Goal: Transaction & Acquisition: Purchase product/service

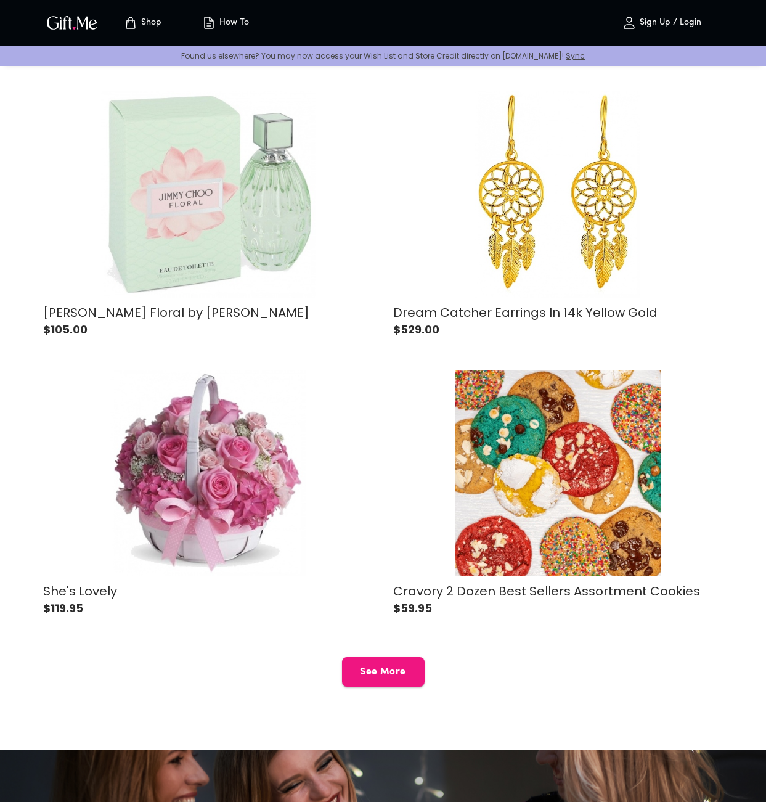
scroll to position [3141, 0]
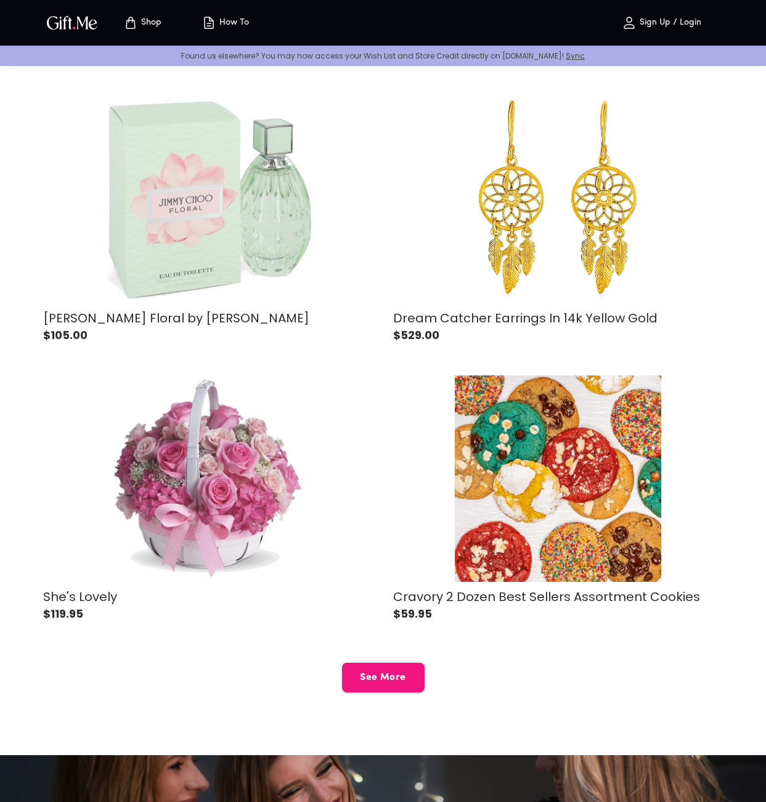
click at [231, 481] on div "button" at bounding box center [208, 478] width 330 height 207
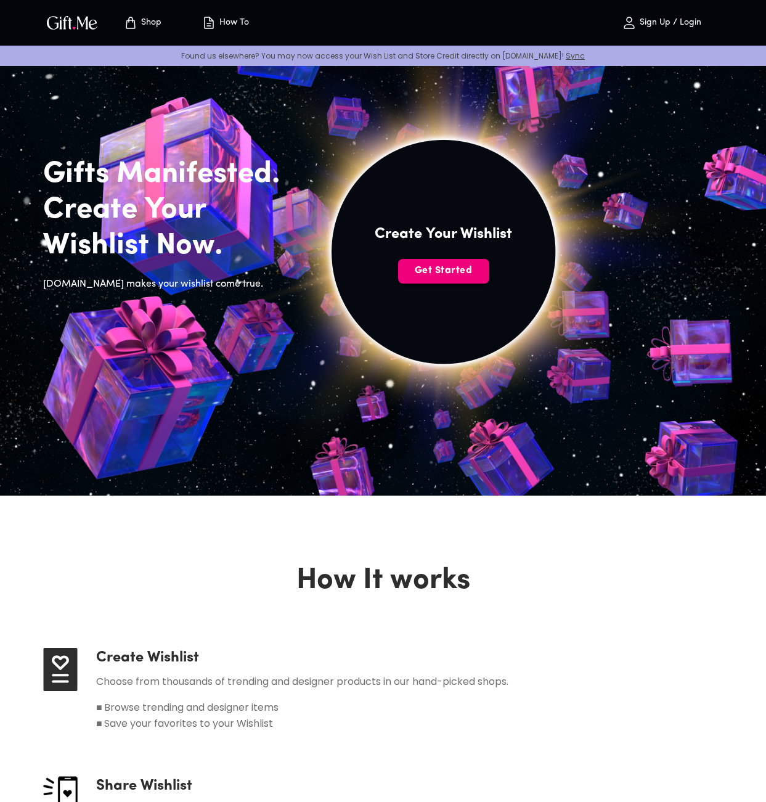
click at [436, 267] on span "Get Started" at bounding box center [443, 271] width 91 height 14
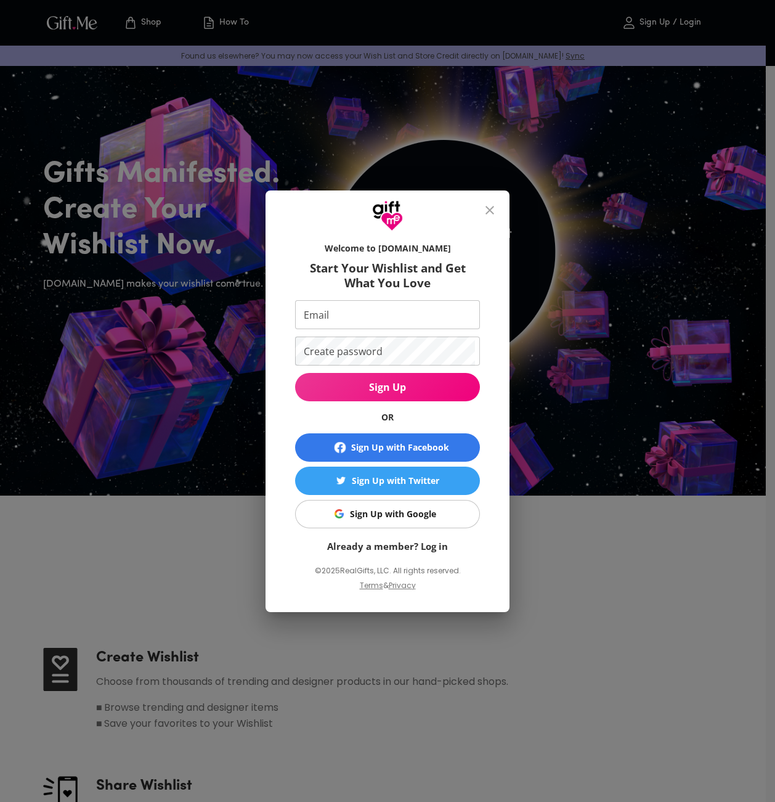
click at [487, 202] on button "close" at bounding box center [490, 210] width 30 height 30
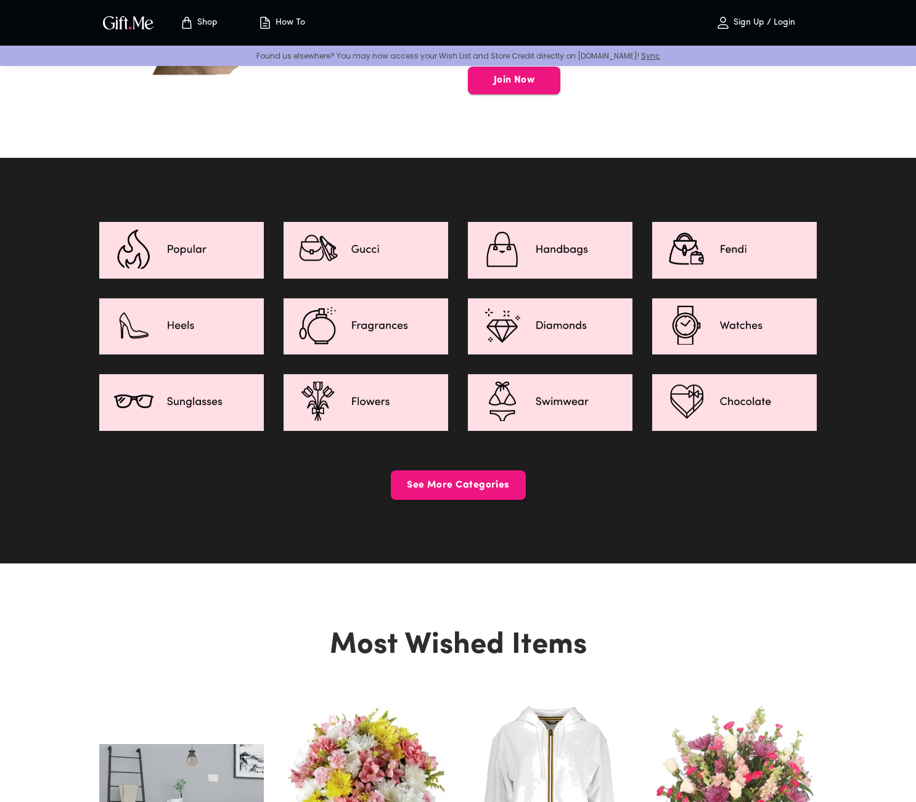
scroll to position [2520, 0]
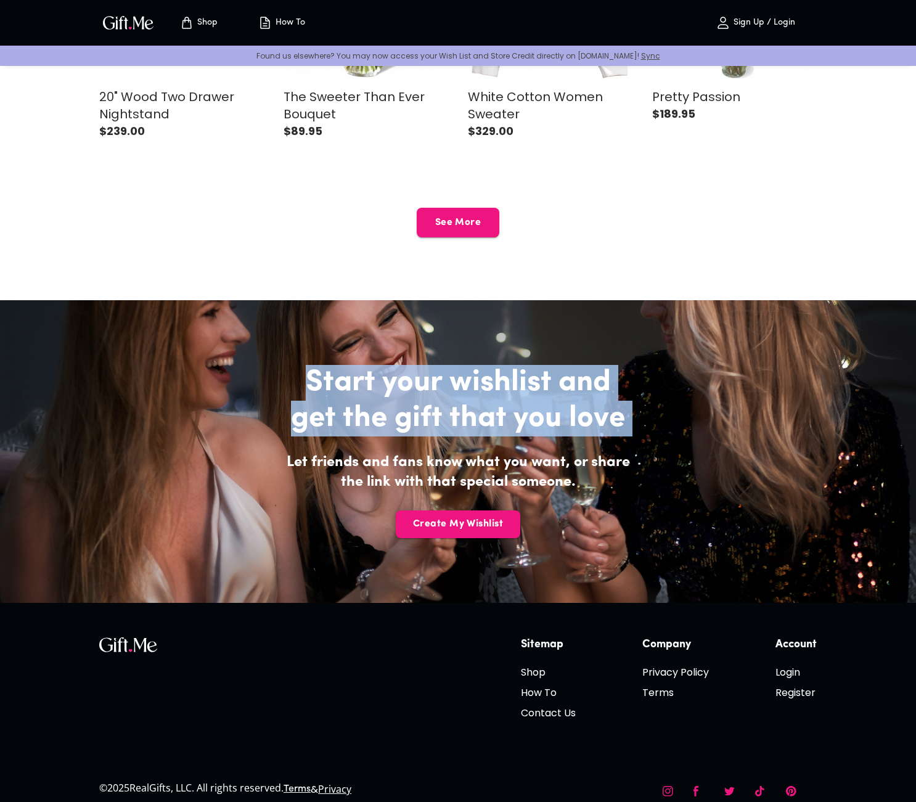
drag, startPoint x: 295, startPoint y: 367, endPoint x: 726, endPoint y: 426, distance: 435.5
click at [726, 426] on div "Start your wishlist and get the gift that you love Let friends and fans know wh…" at bounding box center [458, 451] width 804 height 173
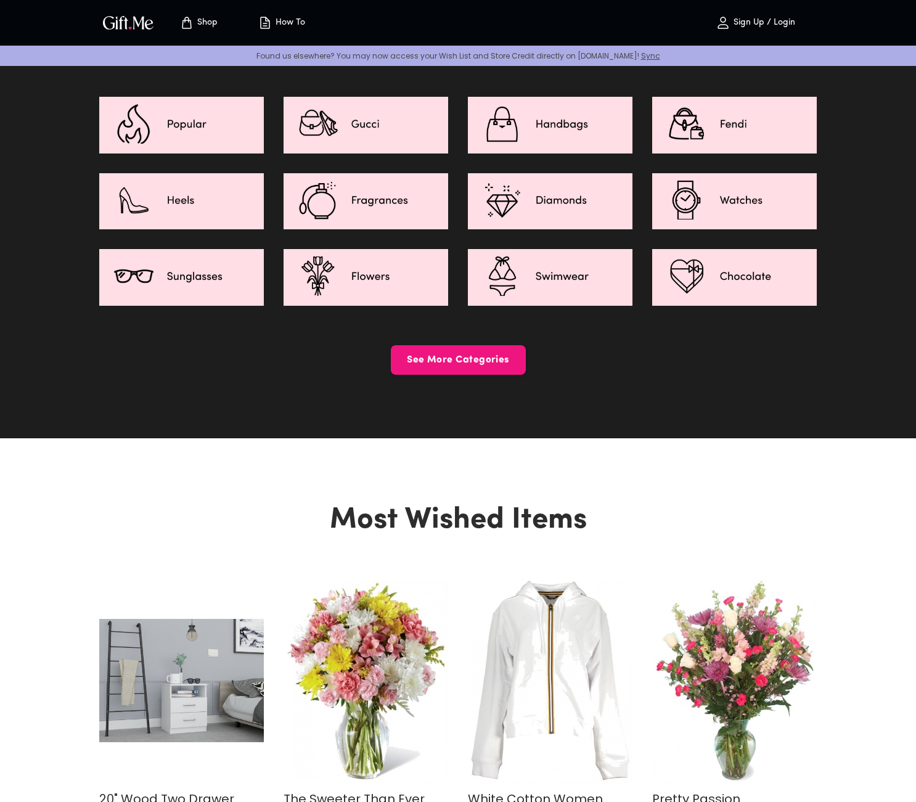
scroll to position [0, 0]
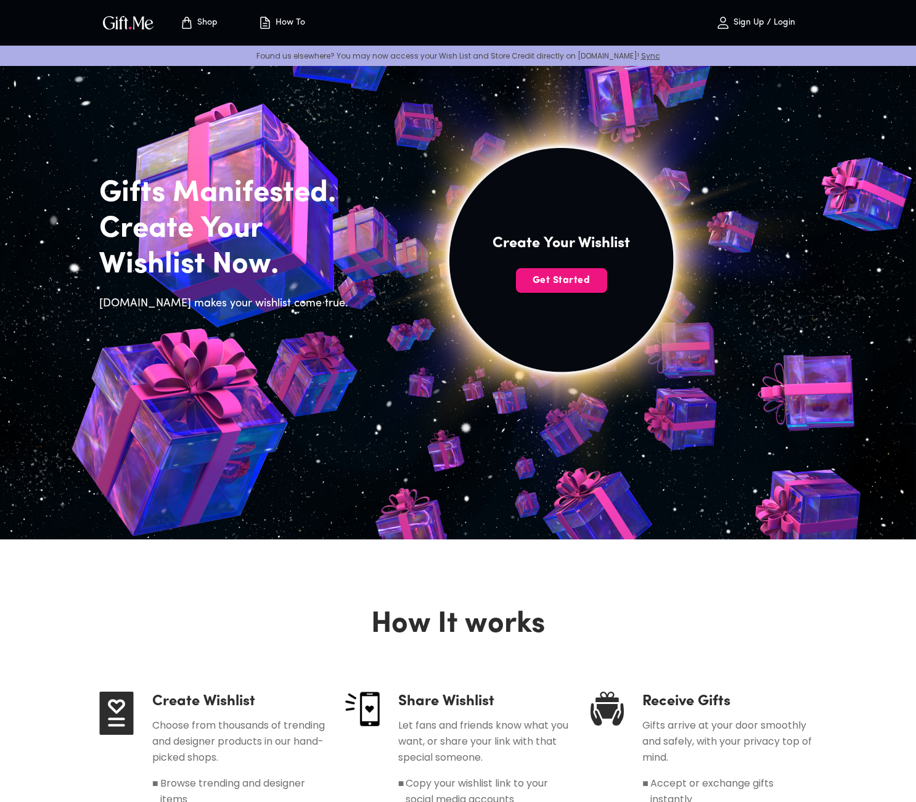
click at [138, 159] on div "Gifts Manifested. Create Your Wishlist Now. [DOMAIN_NAME] makes your wishlist c…" at bounding box center [458, 297] width 916 height 484
click at [211, 27] on p "Shop" at bounding box center [205, 23] width 23 height 10
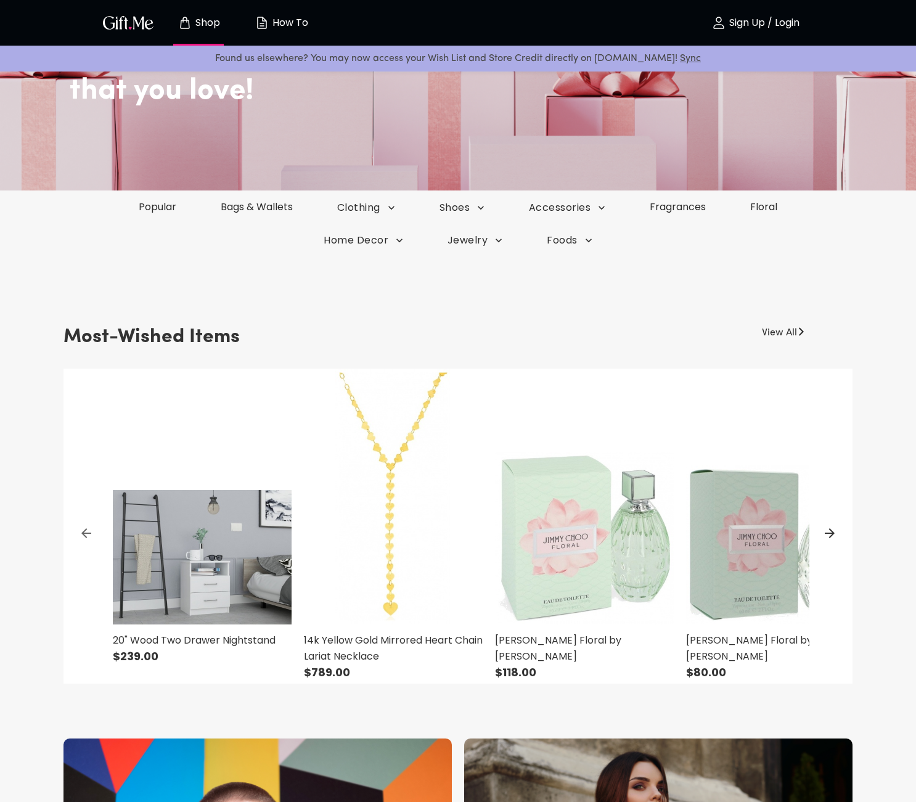
scroll to position [148, 0]
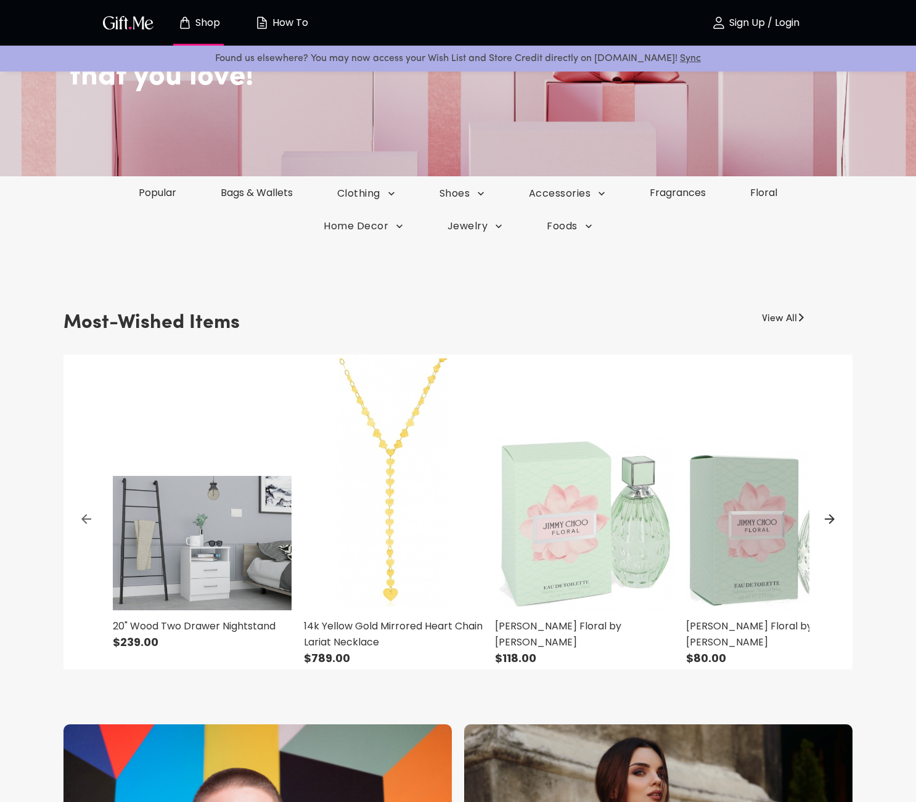
click at [181, 538] on img at bounding box center [202, 482] width 179 height 256
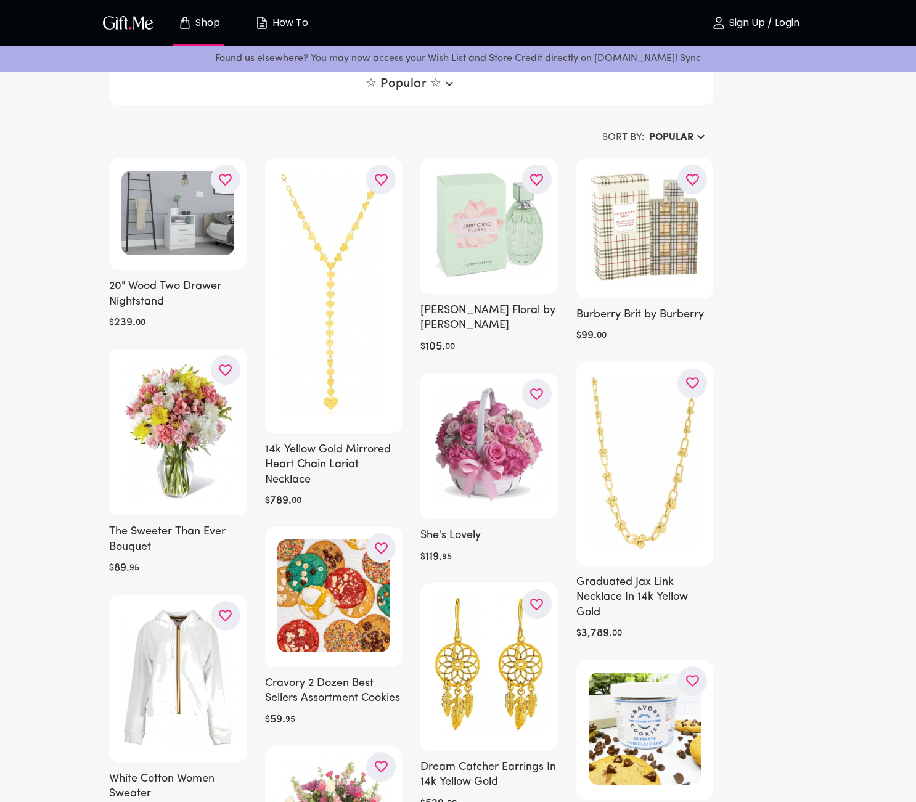
click at [145, 295] on h6 "20" Wood Two Drawer Nightstand" at bounding box center [177, 294] width 137 height 30
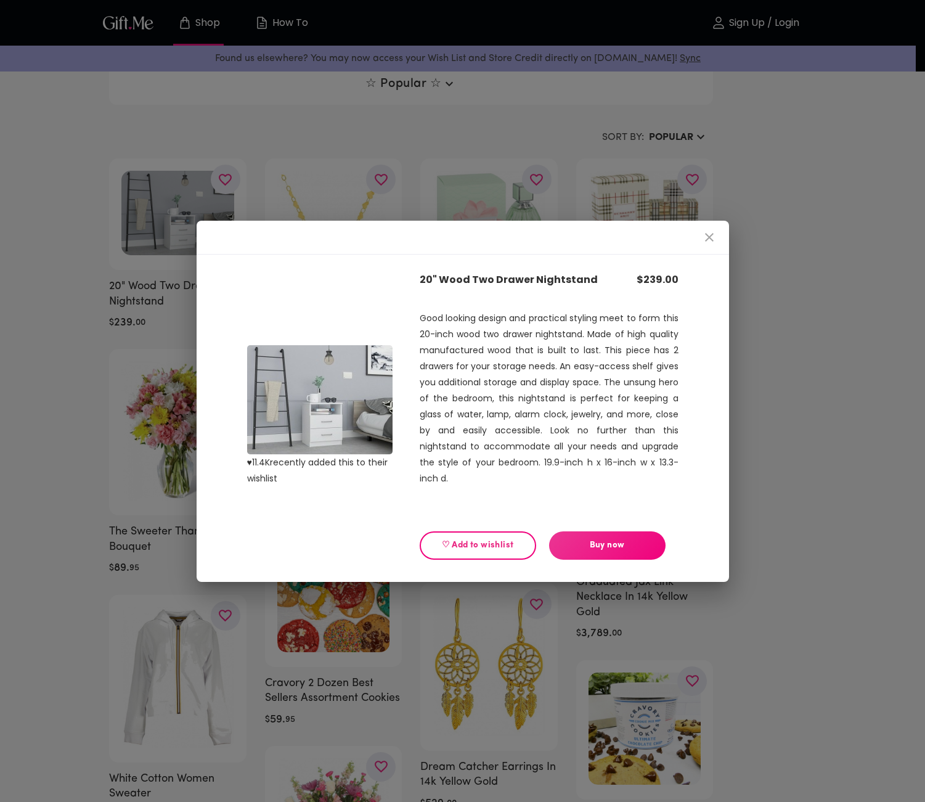
click at [609, 554] on button "Buy now" at bounding box center [607, 545] width 117 height 28
click at [714, 235] on icon "close" at bounding box center [709, 237] width 15 height 15
